Goal: Information Seeking & Learning: Compare options

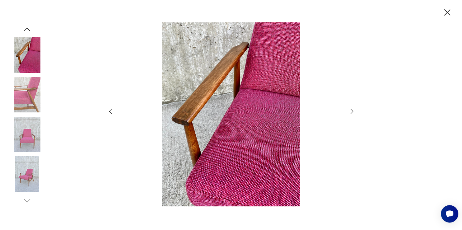
click at [124, 183] on img at bounding box center [230, 114] width 221 height 184
click at [353, 111] on icon "button" at bounding box center [351, 111] width 3 height 5
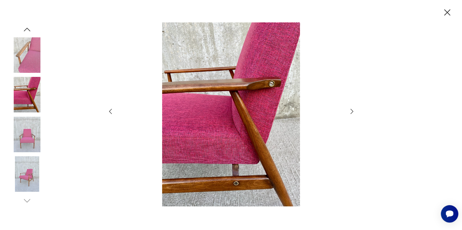
click at [353, 111] on icon "button" at bounding box center [351, 111] width 3 height 5
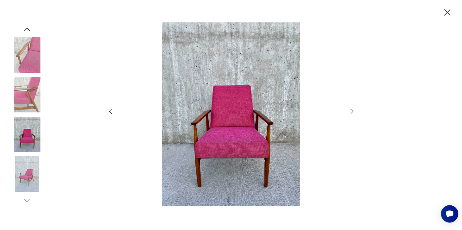
click at [353, 111] on icon "button" at bounding box center [351, 111] width 3 height 5
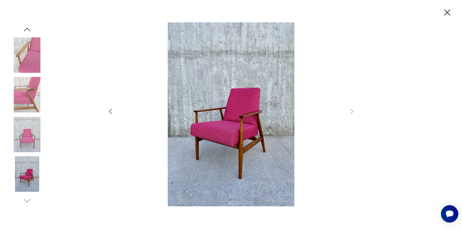
click at [448, 9] on icon "button" at bounding box center [446, 12] width 11 height 11
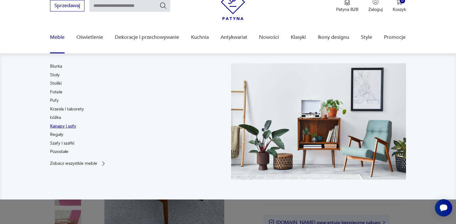
click at [69, 125] on link "Kanapy i sofy" at bounding box center [63, 126] width 26 height 6
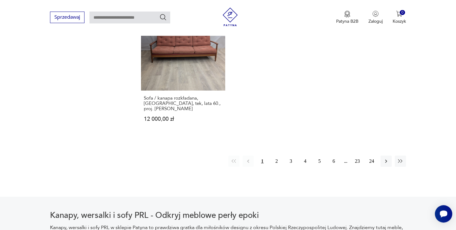
scroll to position [940, 0]
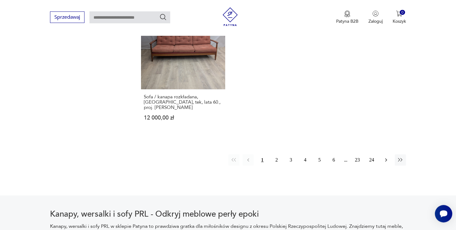
click at [386, 158] on button "button" at bounding box center [386, 159] width 11 height 11
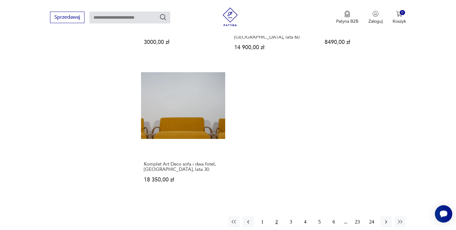
scroll to position [894, 0]
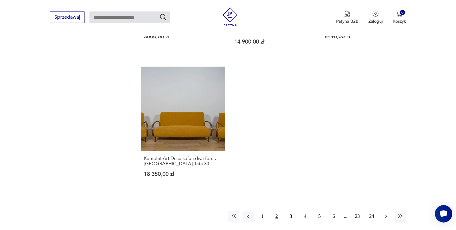
click at [388, 213] on icon "button" at bounding box center [386, 216] width 6 height 6
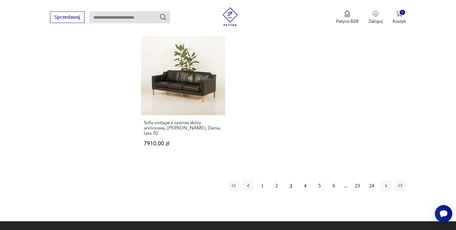
scroll to position [953, 0]
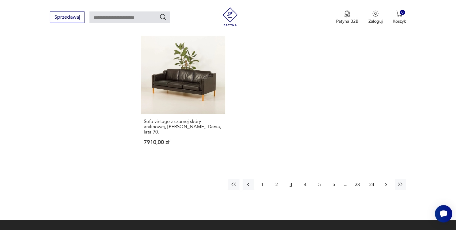
click at [386, 181] on icon "button" at bounding box center [386, 184] width 6 height 6
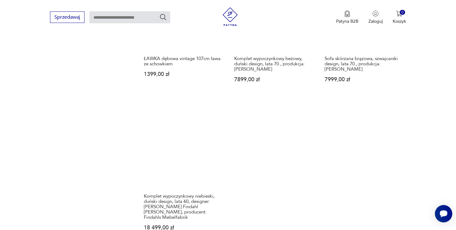
scroll to position [871, 0]
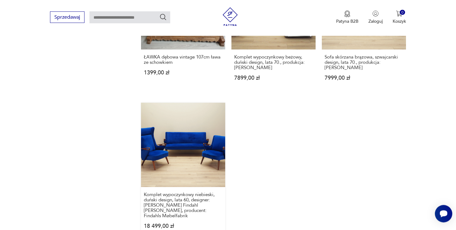
click at [191, 138] on link "Komplet wypoczynkowy niebieski, duński design, lata 60, designer: [PERSON_NAME]…" at bounding box center [183, 172] width 84 height 138
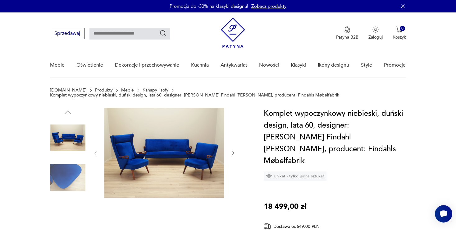
click at [168, 157] on img at bounding box center [164, 153] width 120 height 90
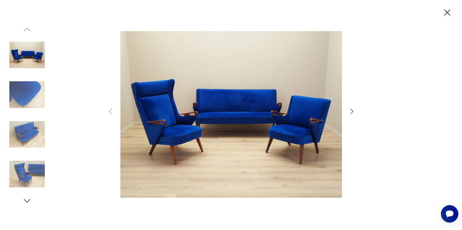
click at [350, 110] on icon "button" at bounding box center [351, 111] width 7 height 7
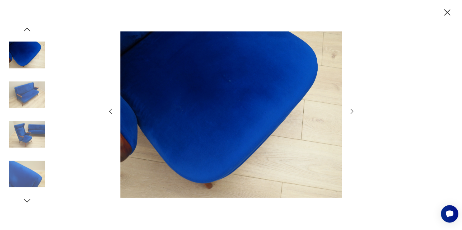
click at [350, 110] on icon "button" at bounding box center [351, 111] width 7 height 7
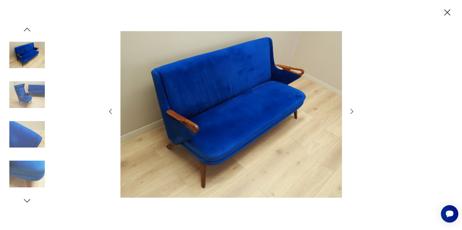
click at [350, 110] on icon "button" at bounding box center [351, 111] width 7 height 7
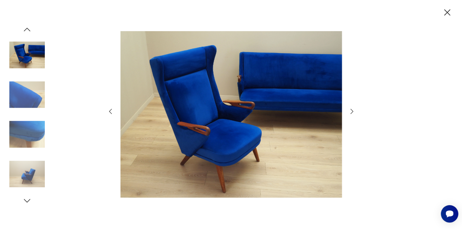
click at [350, 110] on icon "button" at bounding box center [351, 111] width 7 height 7
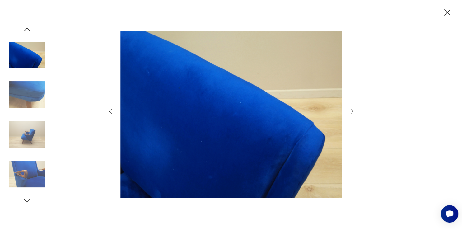
click at [350, 110] on icon "button" at bounding box center [351, 111] width 7 height 7
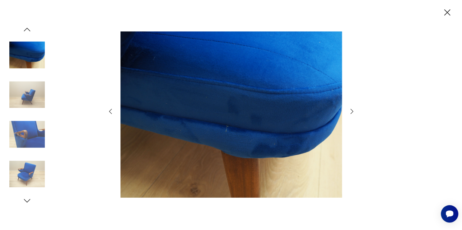
click at [350, 110] on icon "button" at bounding box center [351, 111] width 7 height 7
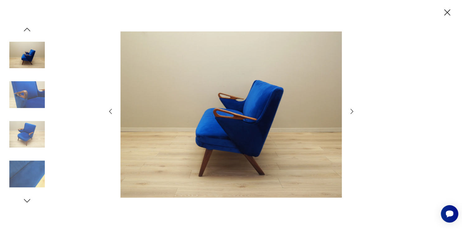
click at [447, 15] on icon "button" at bounding box center [446, 12] width 11 height 11
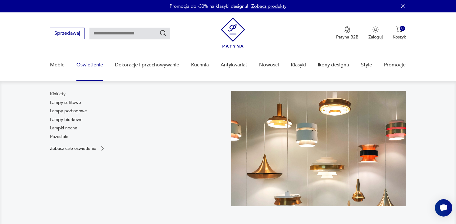
click at [95, 68] on link "Oświetlenie" at bounding box center [89, 65] width 27 height 24
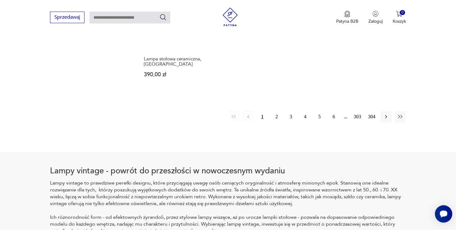
scroll to position [972, 0]
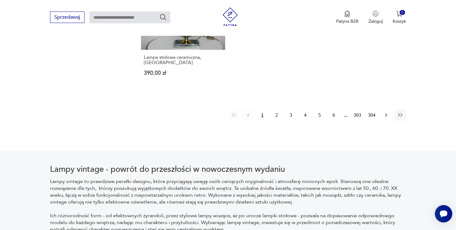
click at [385, 112] on icon "button" at bounding box center [386, 115] width 6 height 6
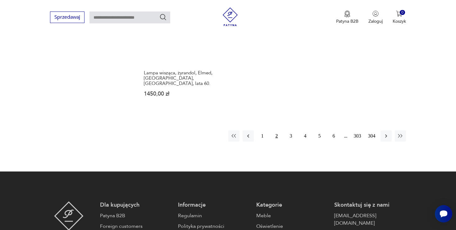
scroll to position [927, 0]
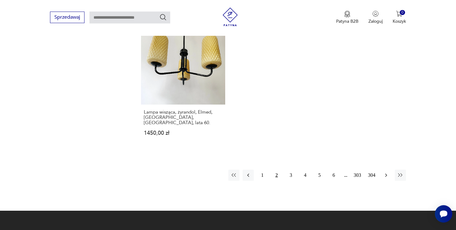
click at [386, 173] on icon "button" at bounding box center [386, 174] width 2 height 3
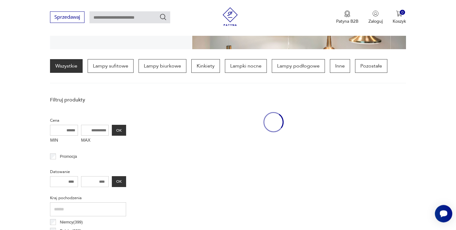
scroll to position [146, 0]
